Goal: Task Accomplishment & Management: Manage account settings

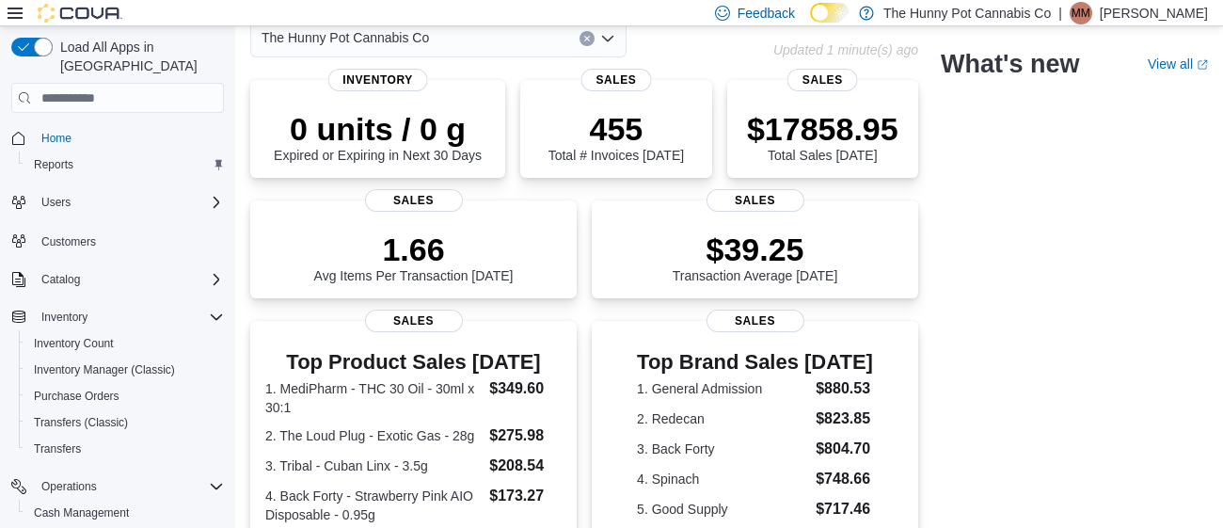
scroll to position [120, 0]
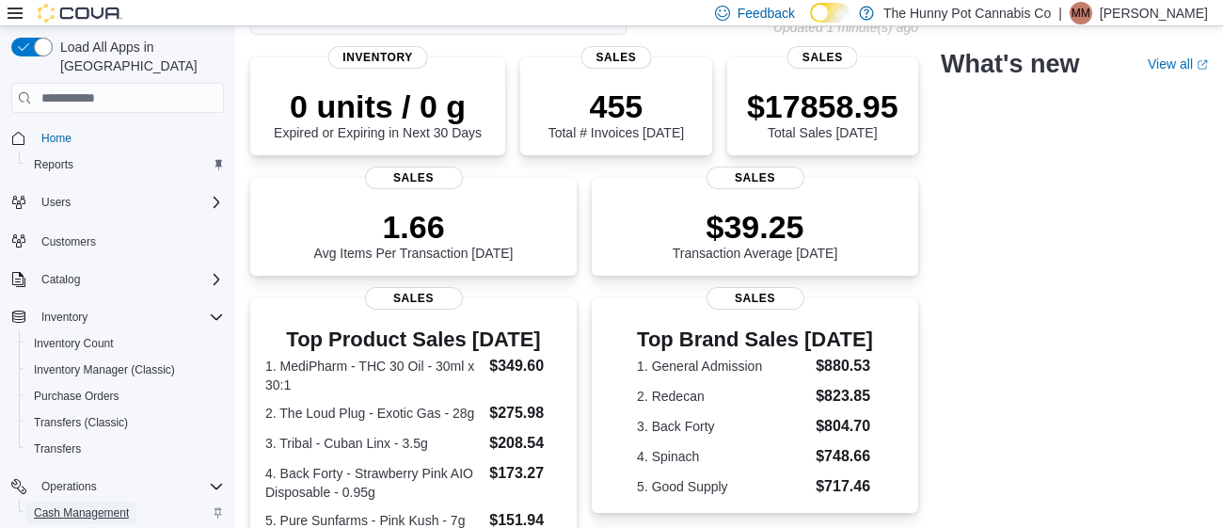
click at [72, 505] on span "Cash Management" at bounding box center [81, 512] width 95 height 15
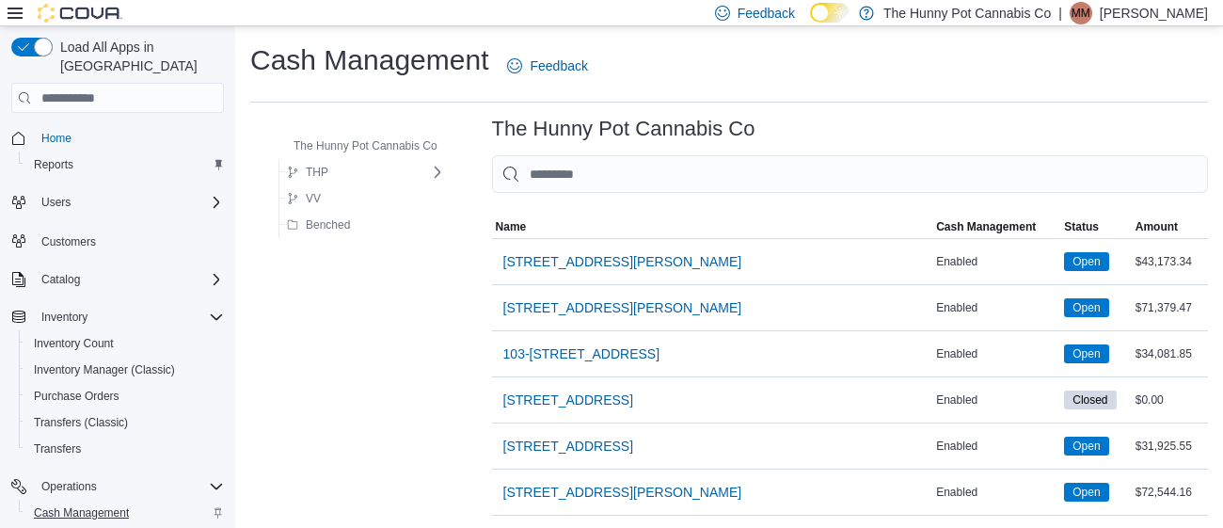
scroll to position [1514, 0]
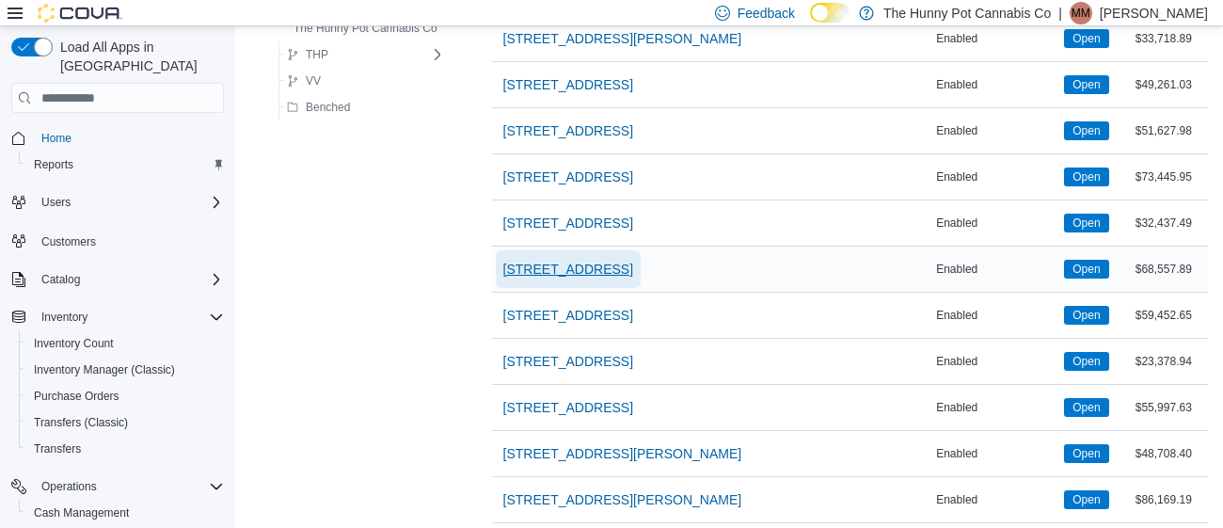
click at [561, 260] on span "[STREET_ADDRESS]" at bounding box center [568, 269] width 130 height 19
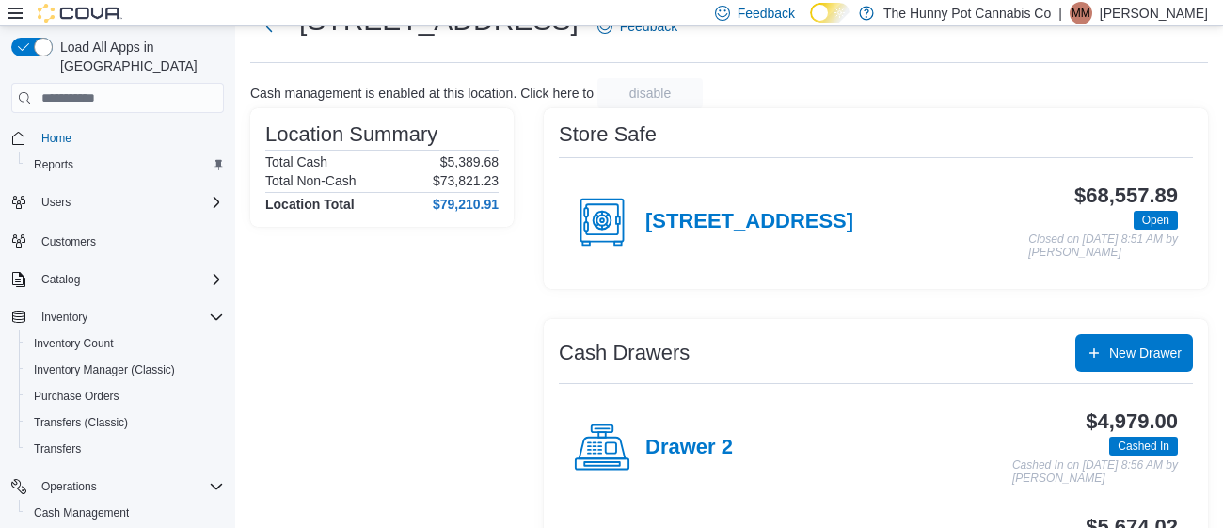
scroll to position [74, 0]
click at [723, 448] on h4 "Drawer 2" at bounding box center [690, 447] width 88 height 24
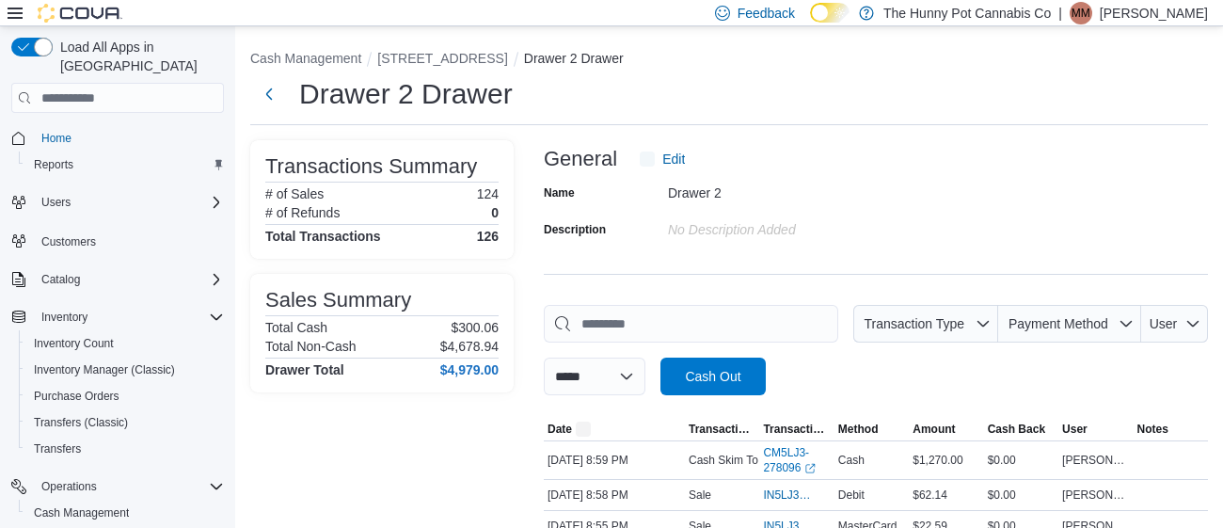
scroll to position [1851, 0]
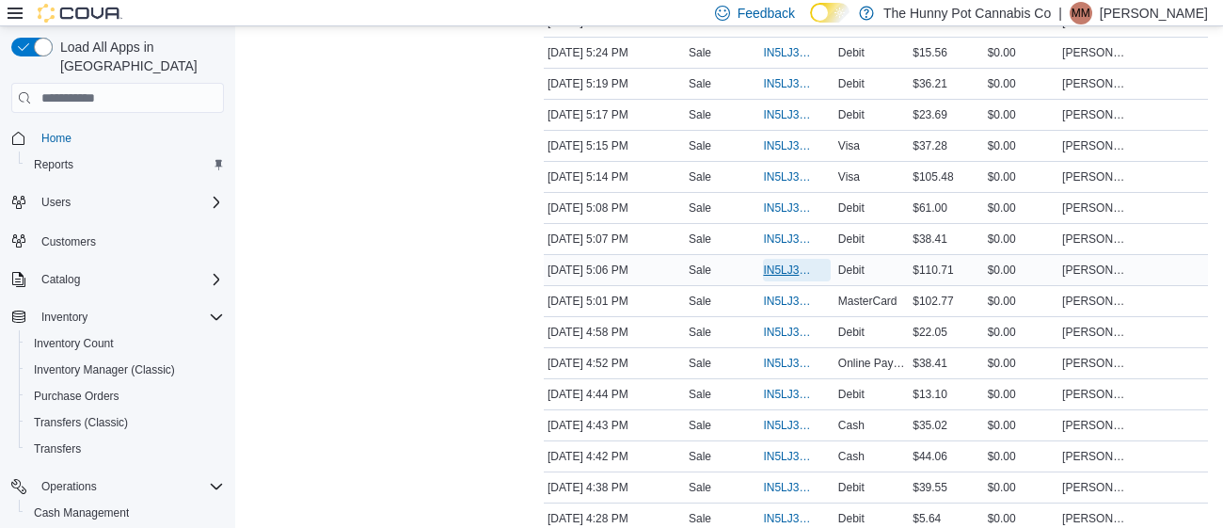
click at [791, 270] on span "IN5LJ3-6142862" at bounding box center [787, 270] width 48 height 15
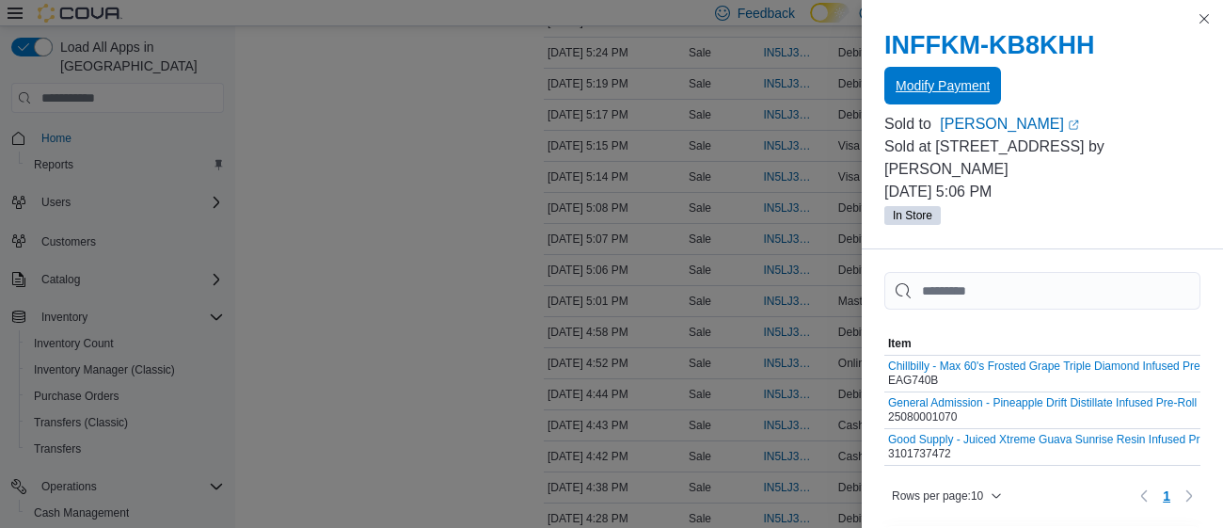
click at [937, 90] on span "Modify Payment" at bounding box center [943, 85] width 94 height 19
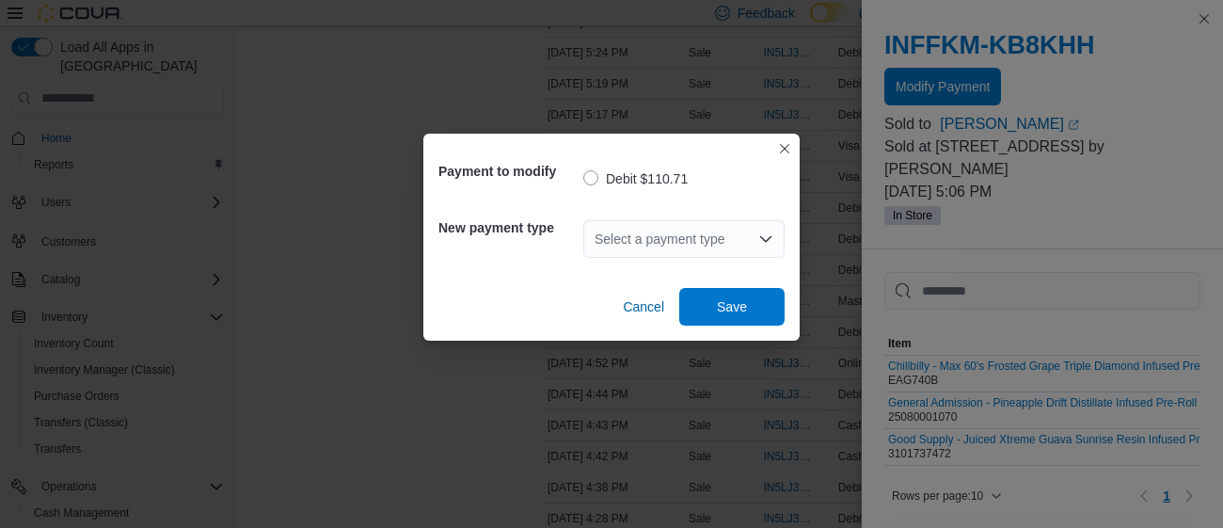
click at [668, 227] on div "Select a payment type" at bounding box center [683, 239] width 201 height 38
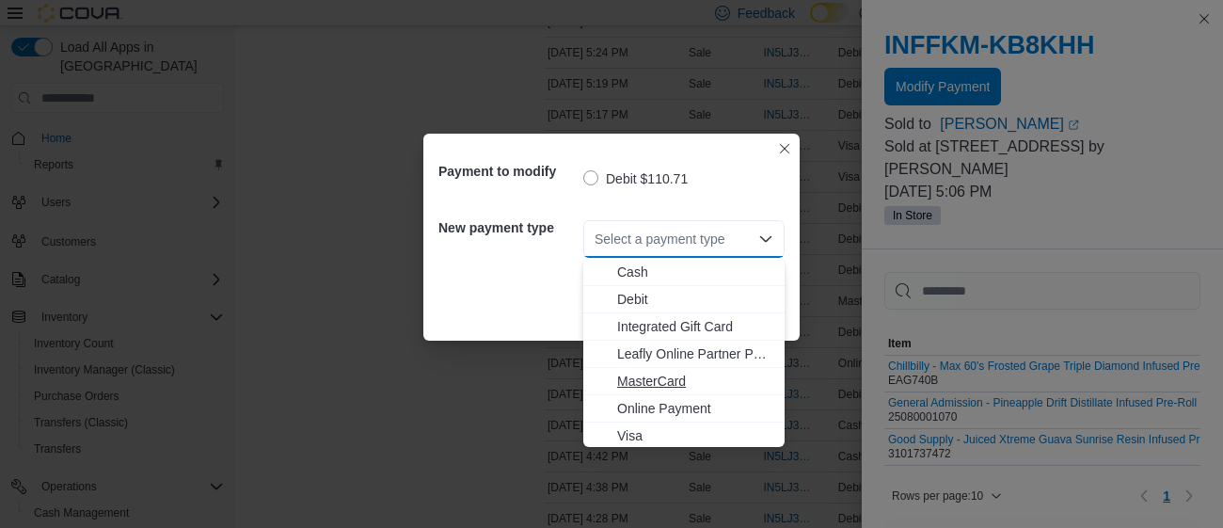
click at [668, 382] on span "MasterCard" at bounding box center [695, 381] width 156 height 19
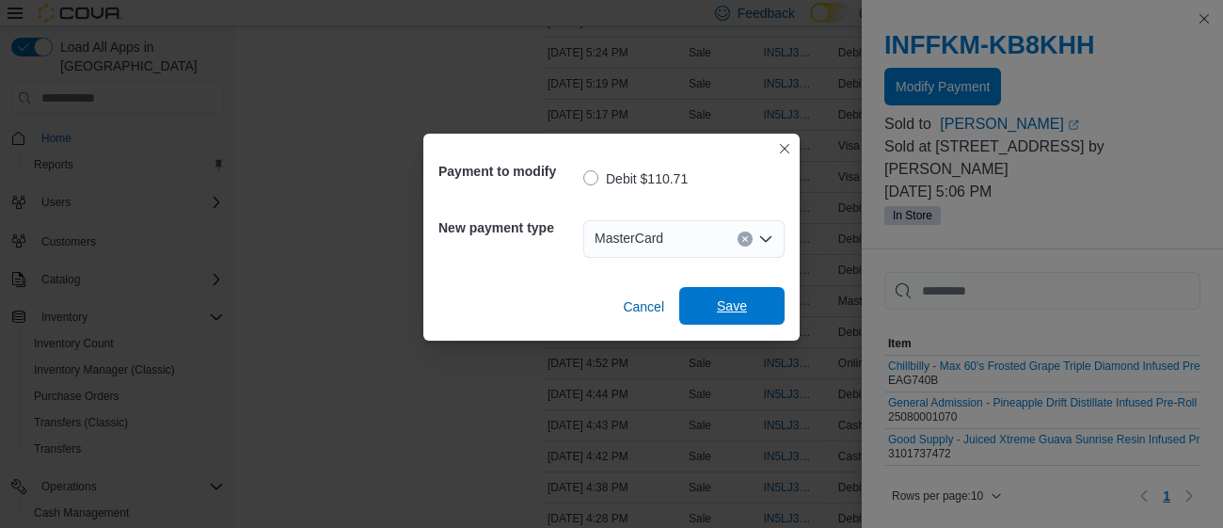
click at [713, 316] on span "Save" at bounding box center [732, 306] width 83 height 38
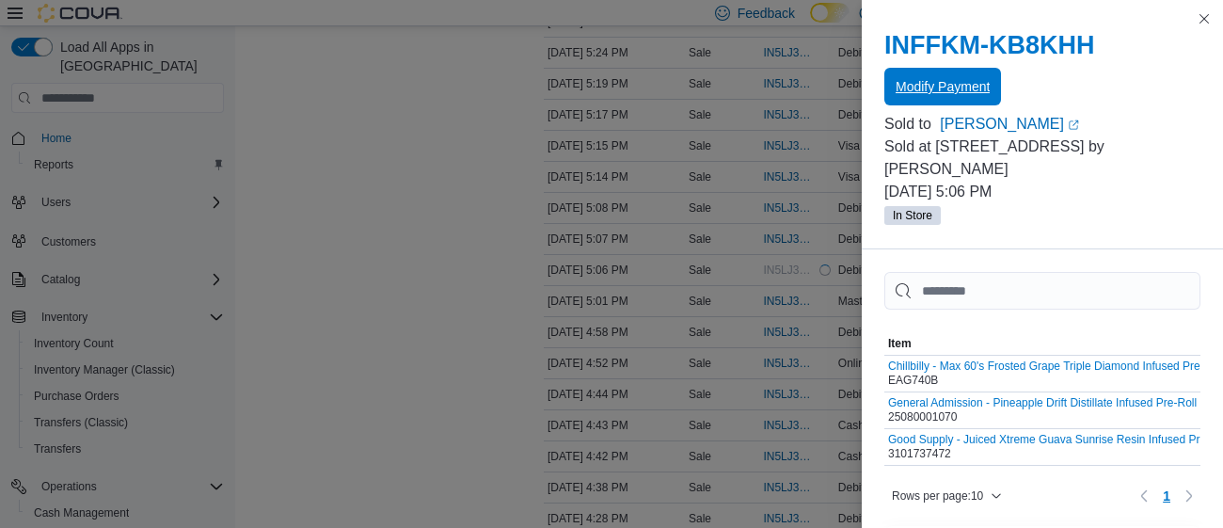
scroll to position [0, 0]
